Goal: Navigation & Orientation: Find specific page/section

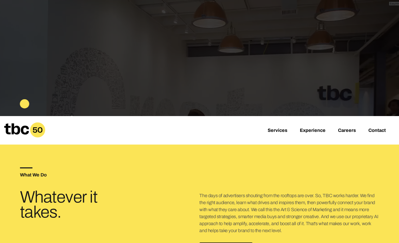
scroll to position [109, 0]
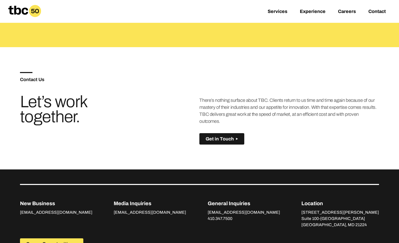
scroll to position [302, 0]
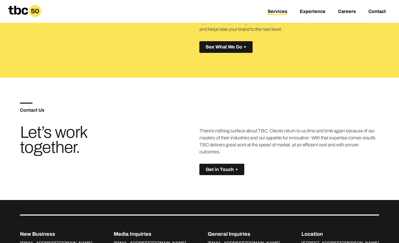
click at [281, 11] on link "Services" at bounding box center [277, 12] width 20 height 6
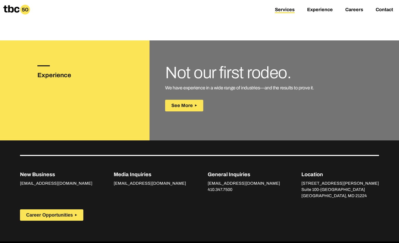
scroll to position [762, 0]
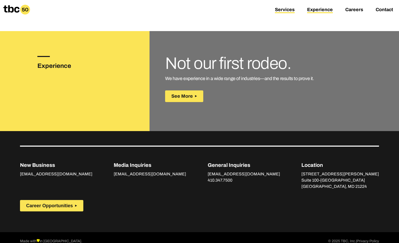
click at [313, 12] on link "Experience" at bounding box center [320, 10] width 26 height 6
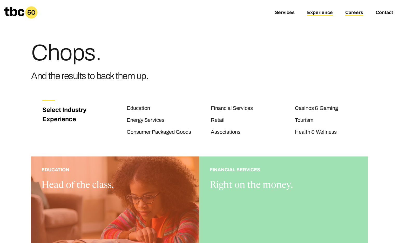
click at [354, 11] on link "Careers" at bounding box center [354, 13] width 18 height 6
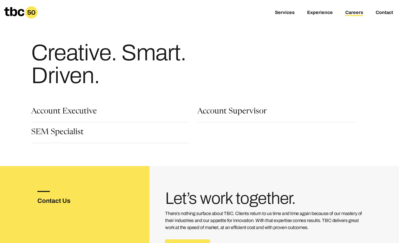
click at [280, 9] on div "Services Experience Careers Contact" at bounding box center [199, 12] width 399 height 25
click at [282, 13] on link "Services" at bounding box center [285, 13] width 20 height 6
